Goal: Transaction & Acquisition: Book appointment/travel/reservation

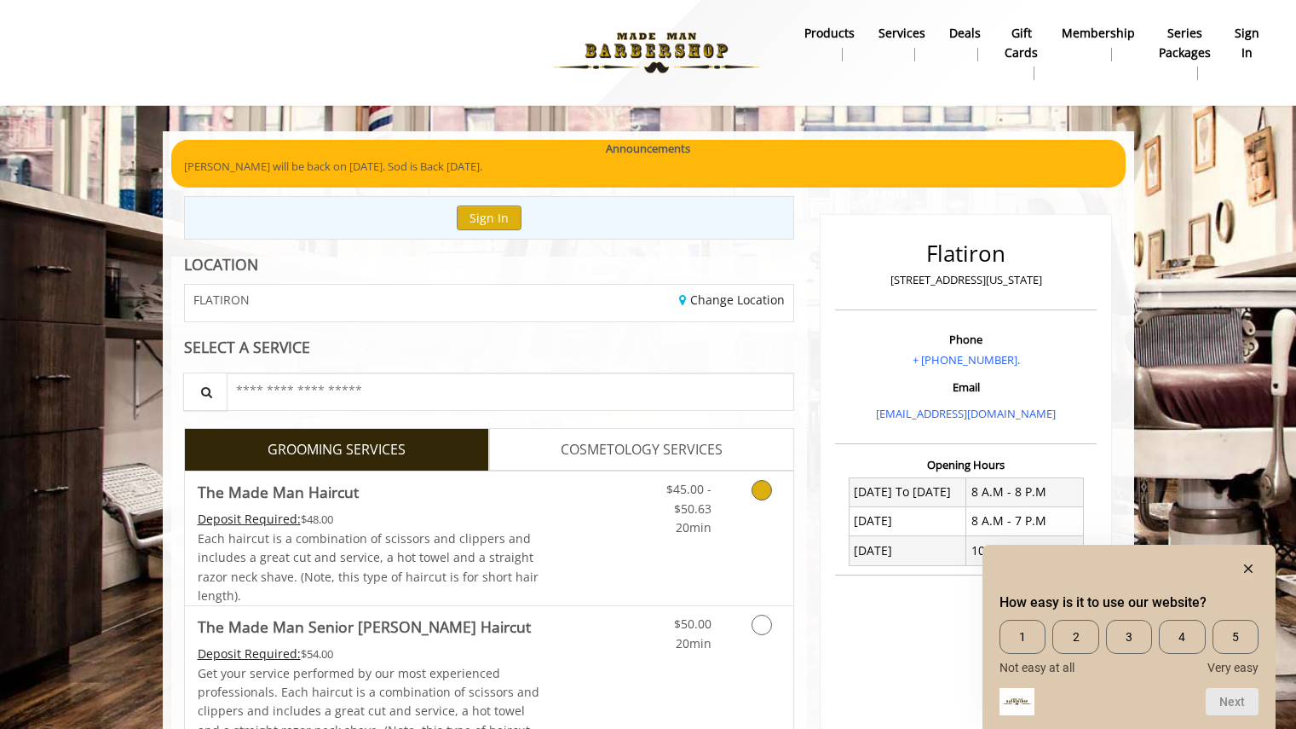
click at [624, 543] on link "Discounted Price" at bounding box center [589, 538] width 101 height 134
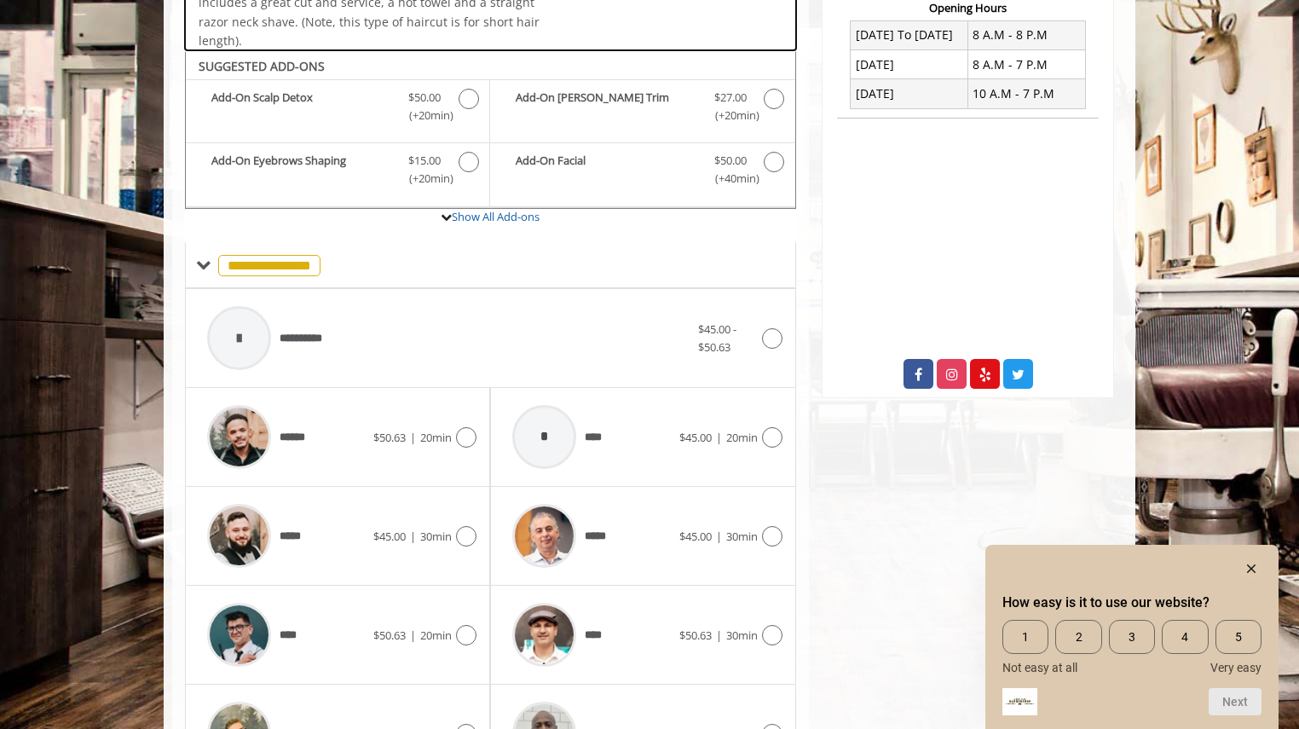
scroll to position [507, 0]
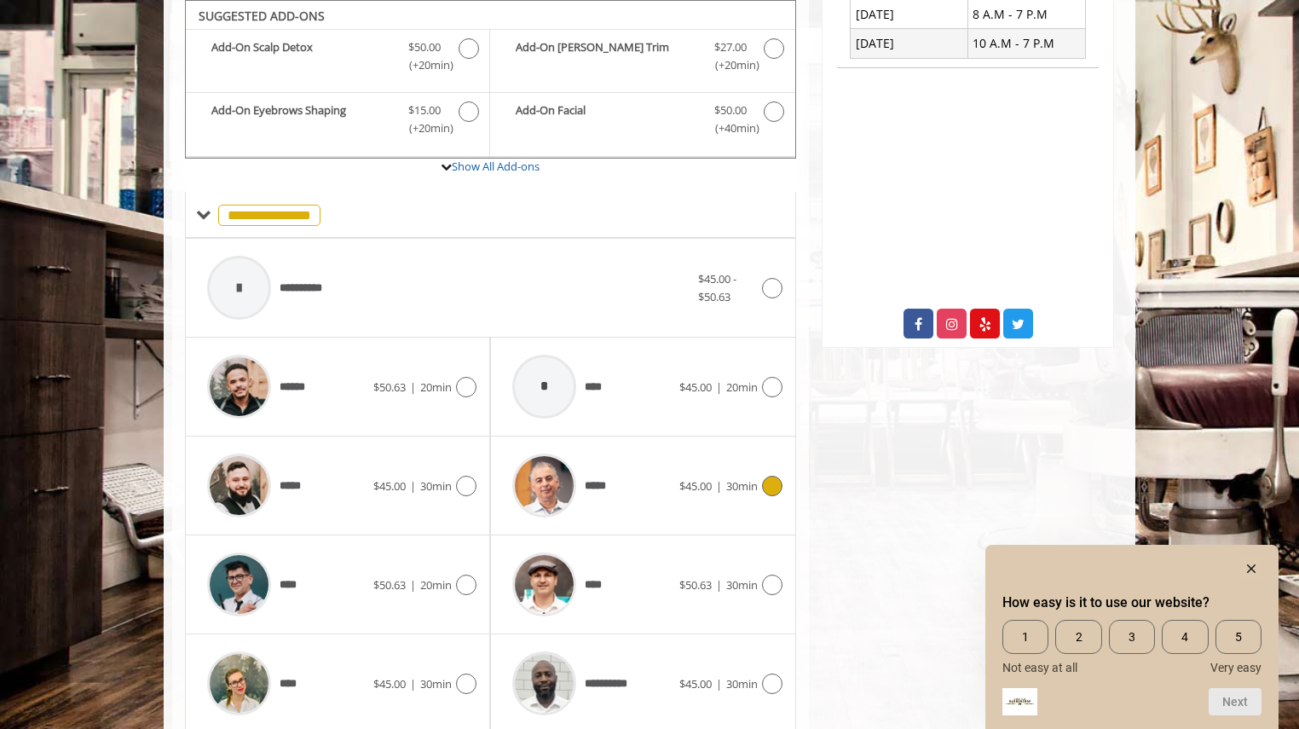
click at [717, 504] on div "***** $45.00 | 30min" at bounding box center [643, 485] width 278 height 81
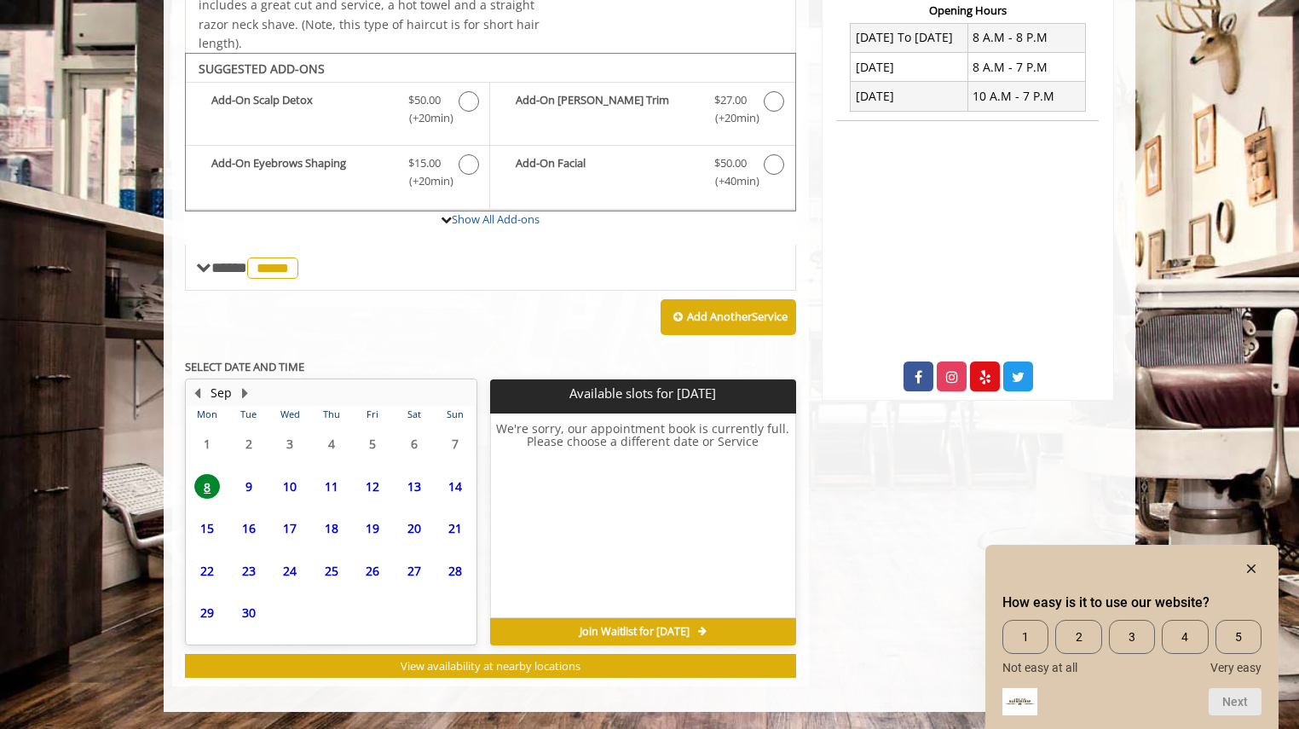
scroll to position [454, 0]
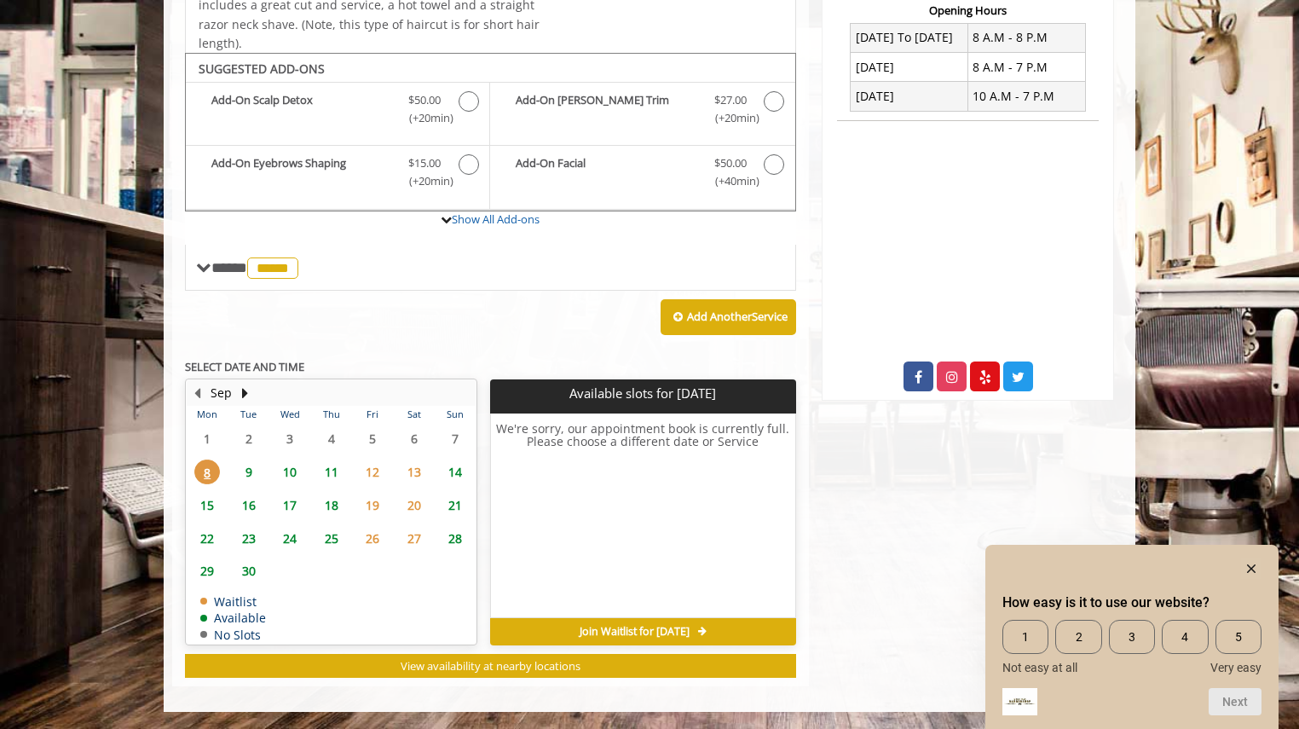
click at [291, 473] on span "10" at bounding box center [290, 471] width 26 height 25
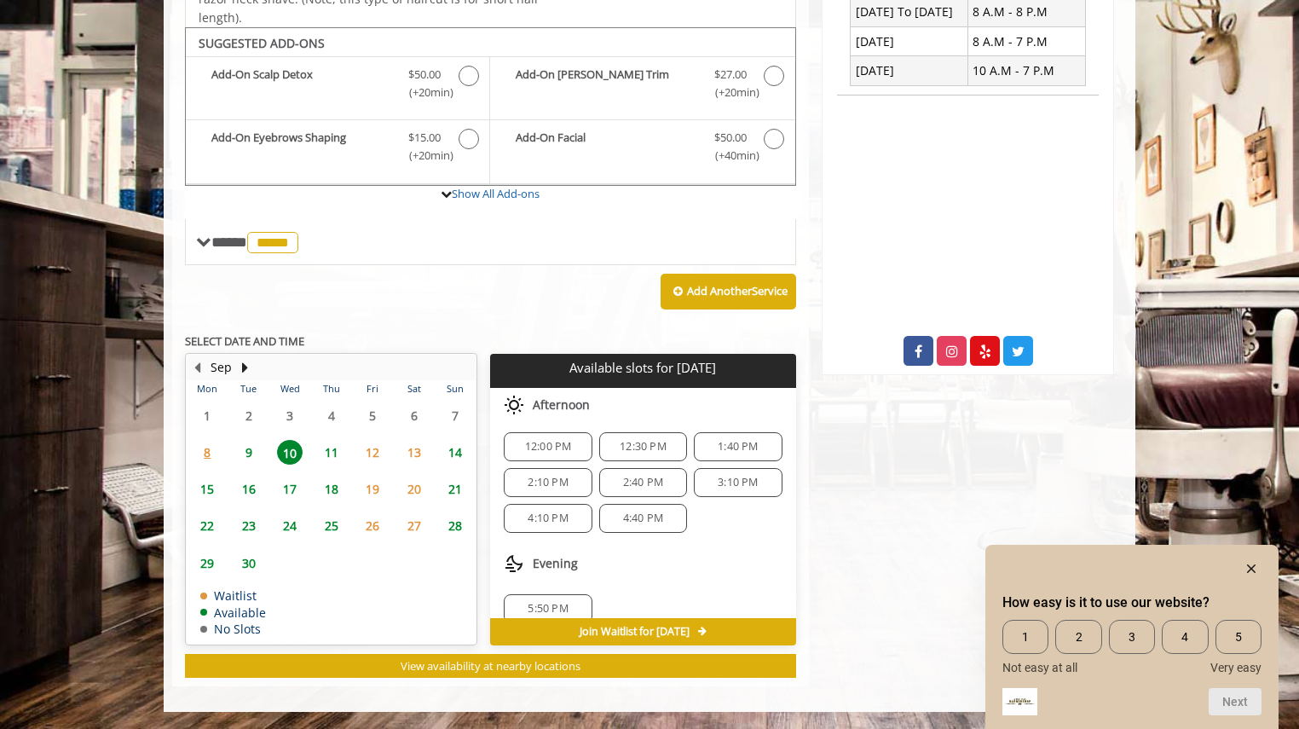
scroll to position [166, 0]
click at [646, 516] on span "4:40 PM" at bounding box center [643, 517] width 40 height 14
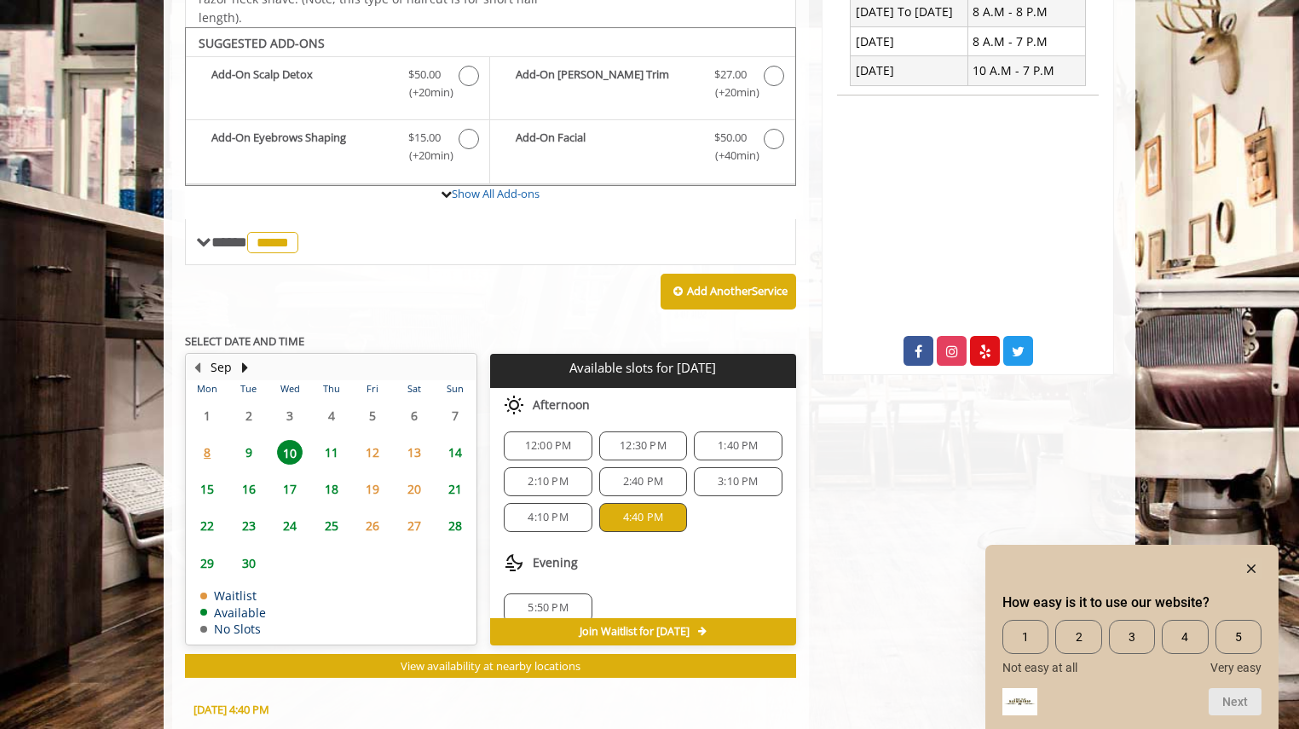
scroll to position [788, 0]
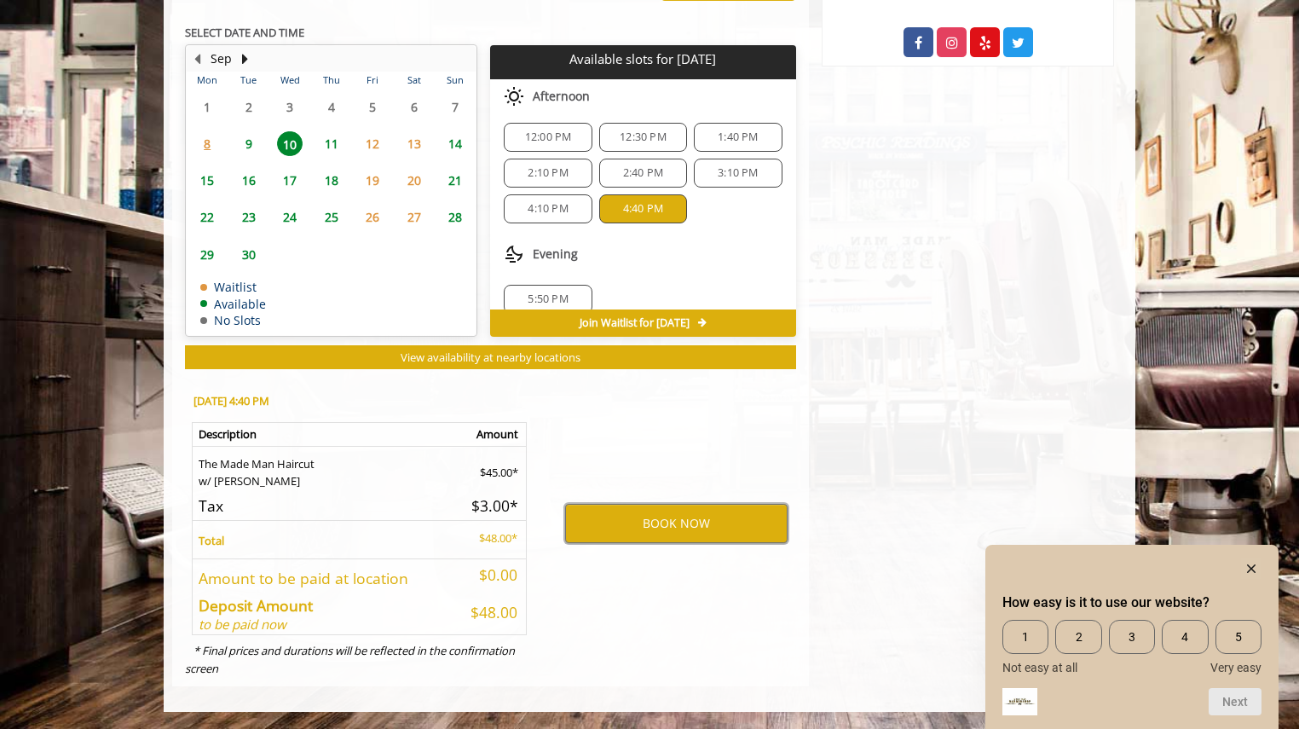
click at [646, 516] on button "BOOK NOW" at bounding box center [676, 523] width 222 height 39
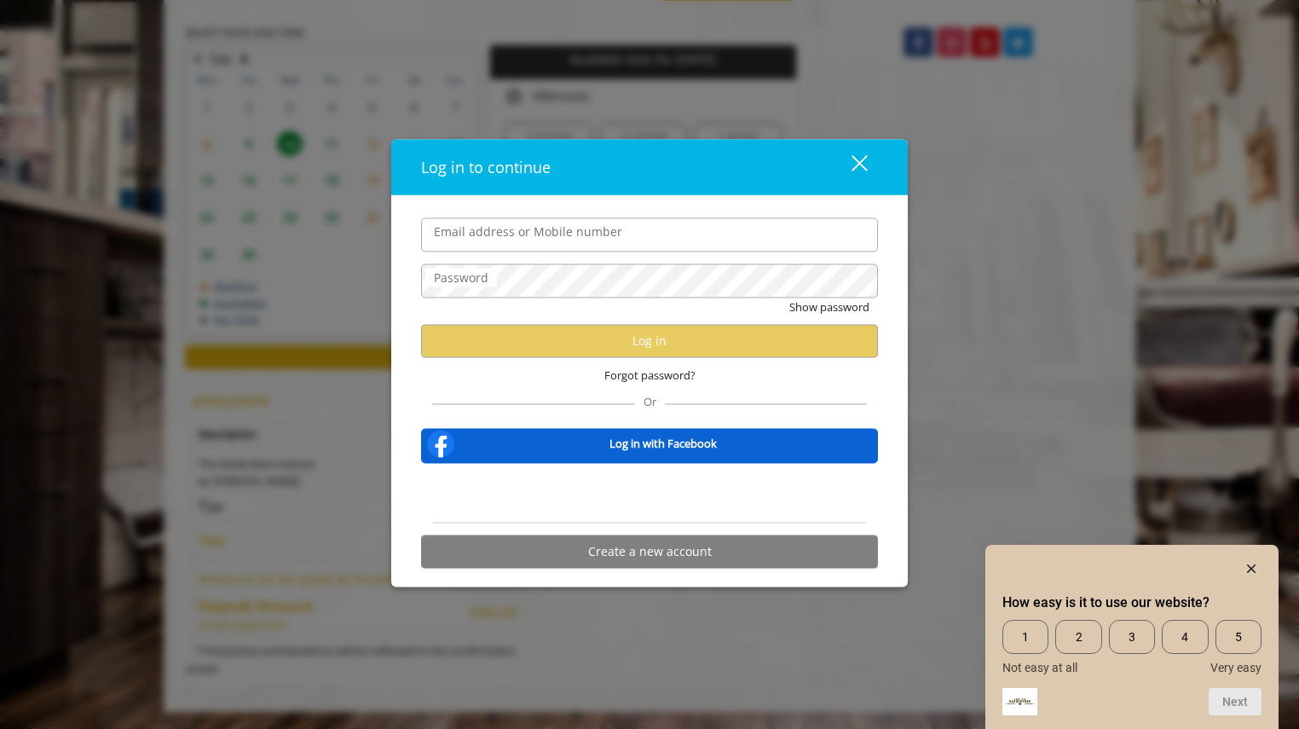
type input "**********"
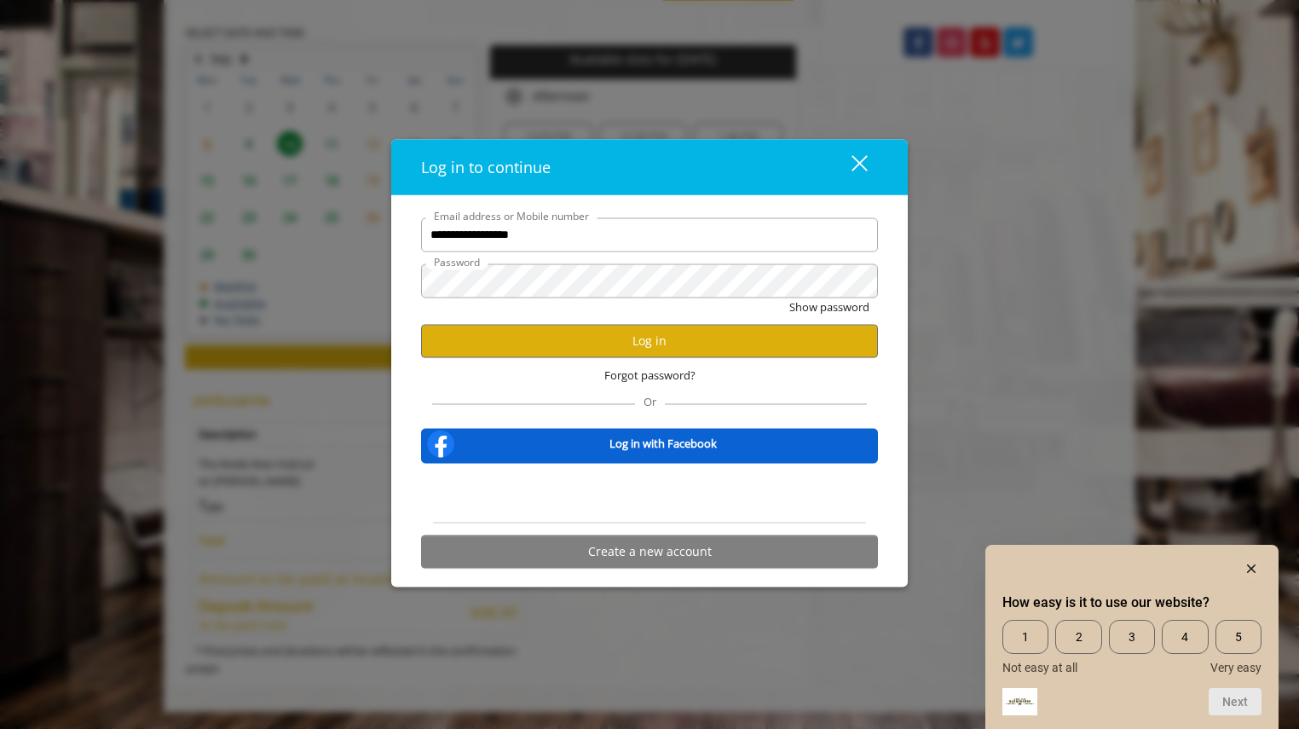
scroll to position [0, 0]
click at [612, 353] on button "Log in" at bounding box center [649, 340] width 457 height 33
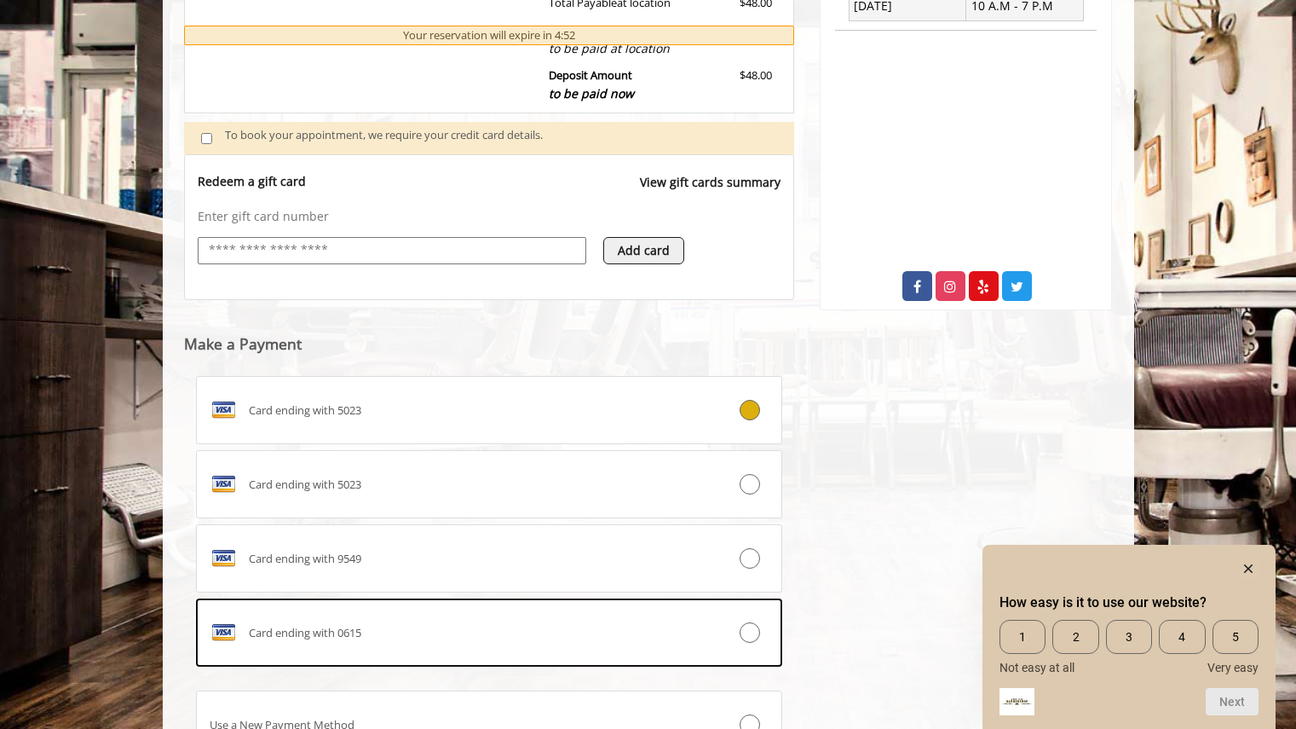
scroll to position [545, 0]
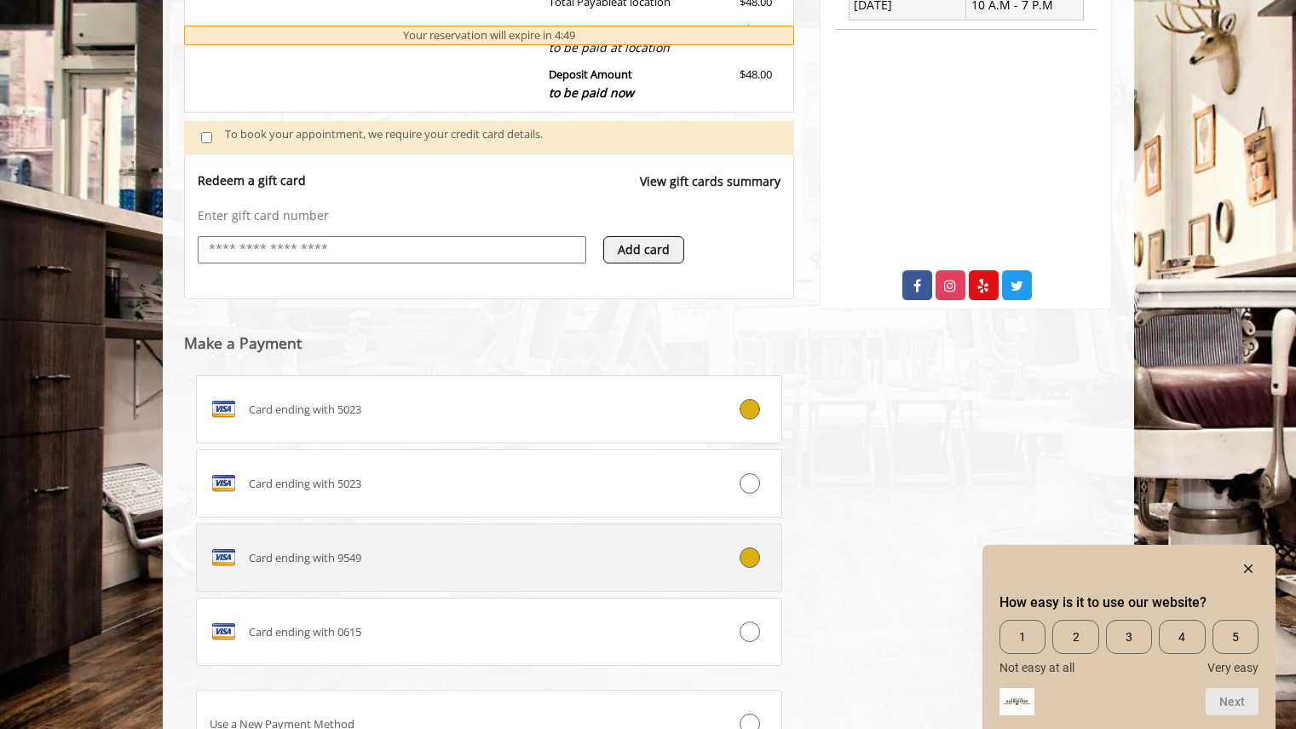
click at [707, 556] on div at bounding box center [732, 557] width 97 height 20
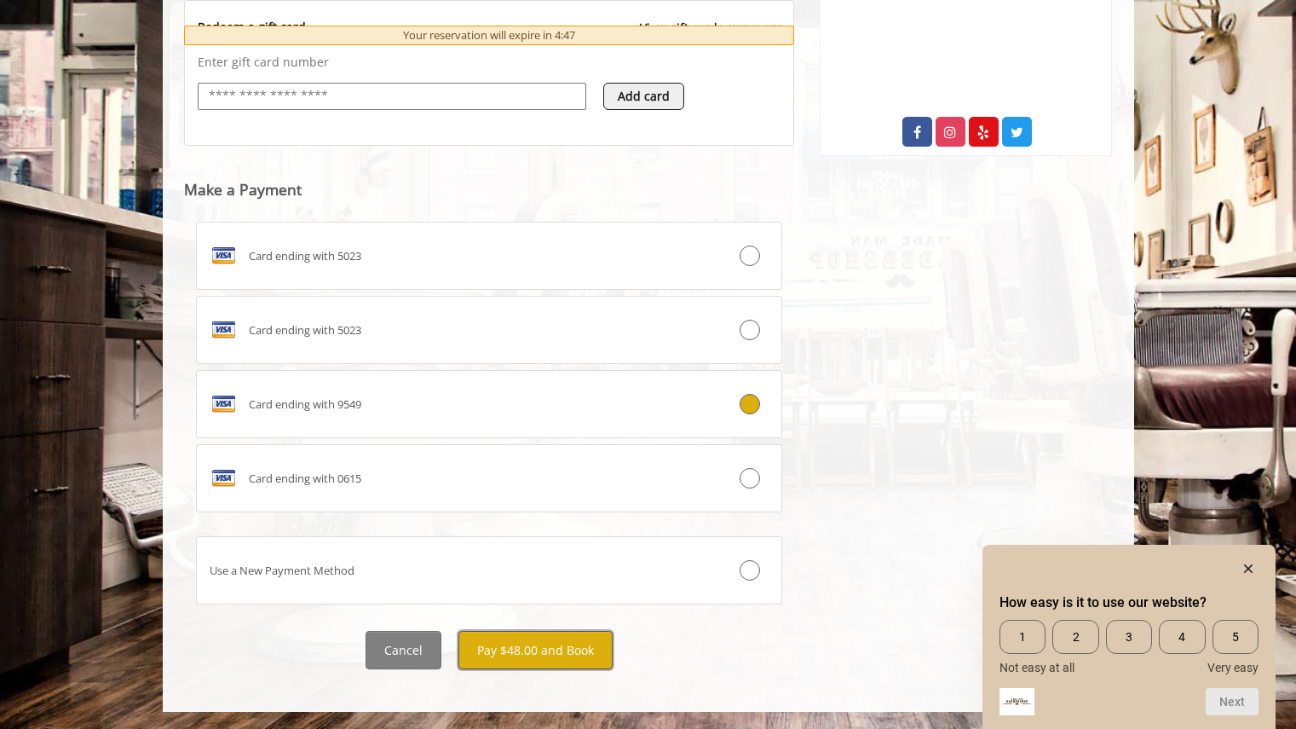
click at [573, 654] on button "Pay $48.00 and Book" at bounding box center [535, 650] width 154 height 38
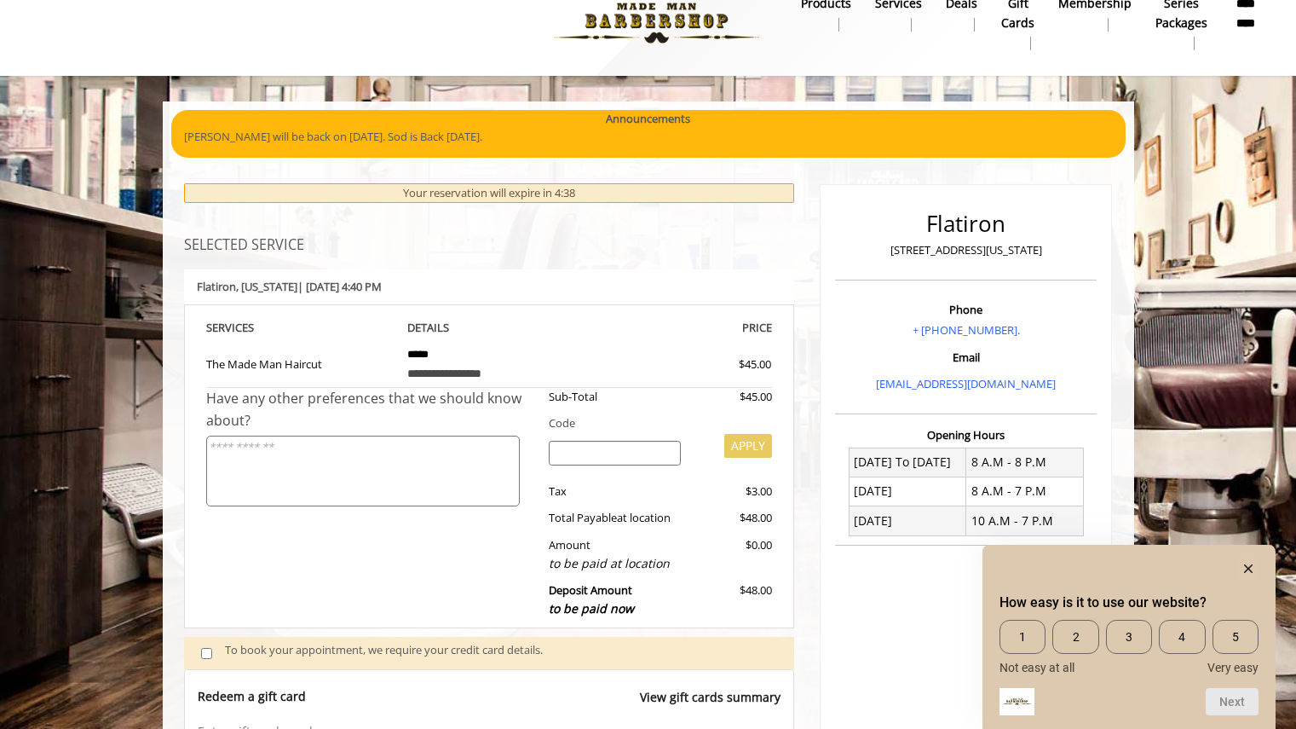
scroll to position [29, 0]
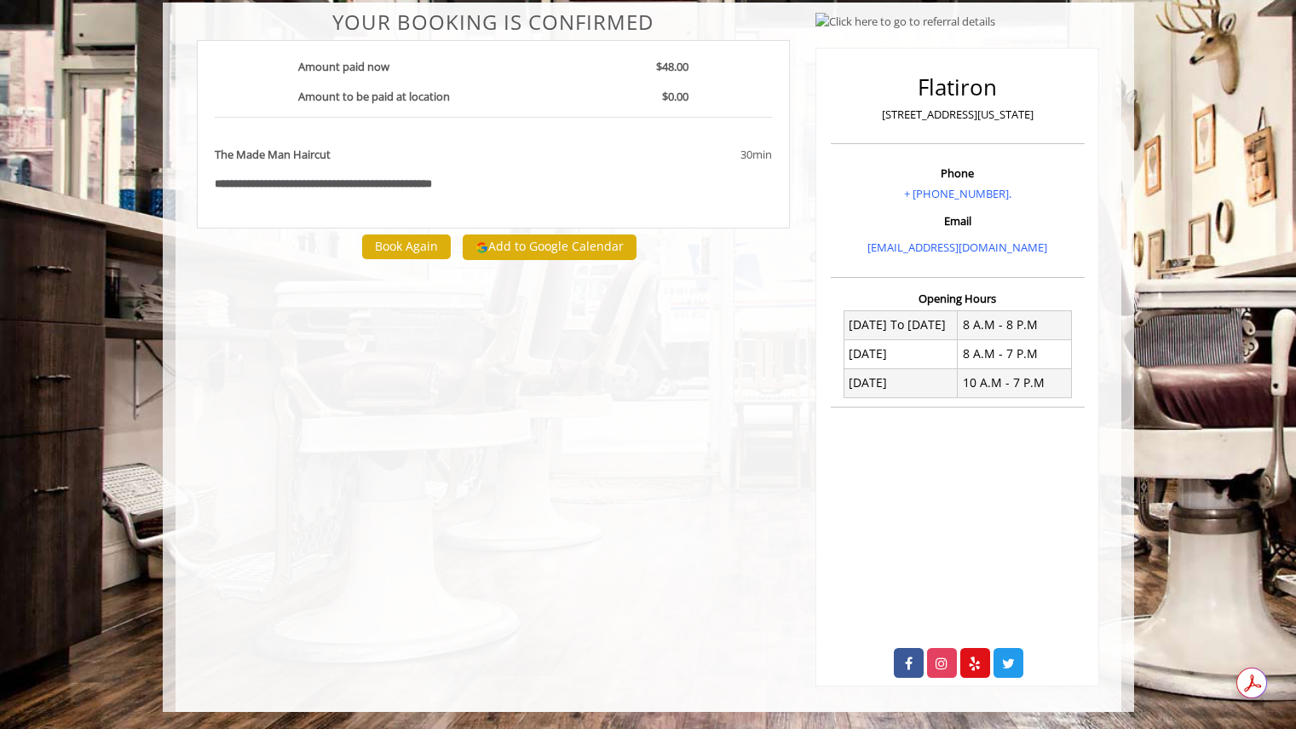
scroll to position [1, 0]
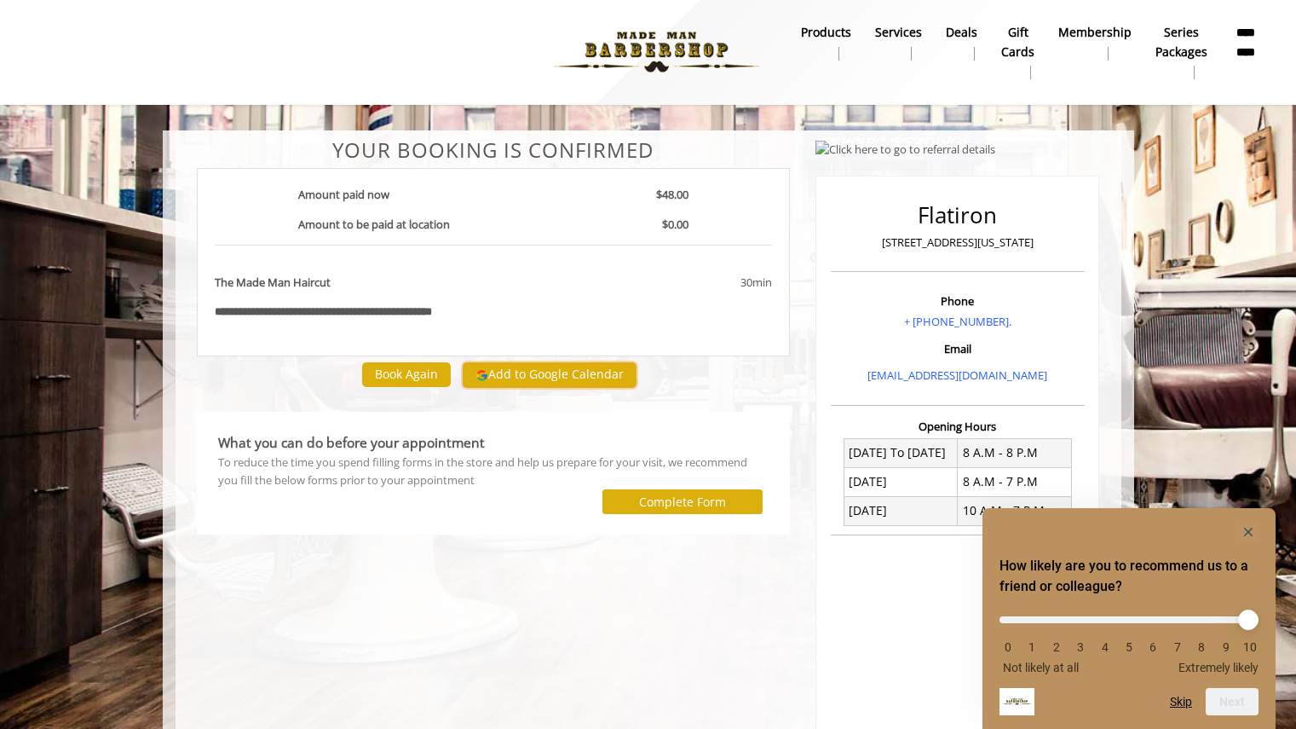
click at [565, 374] on button "Add to Google Calendar" at bounding box center [550, 375] width 174 height 26
